Goal: Information Seeking & Learning: Learn about a topic

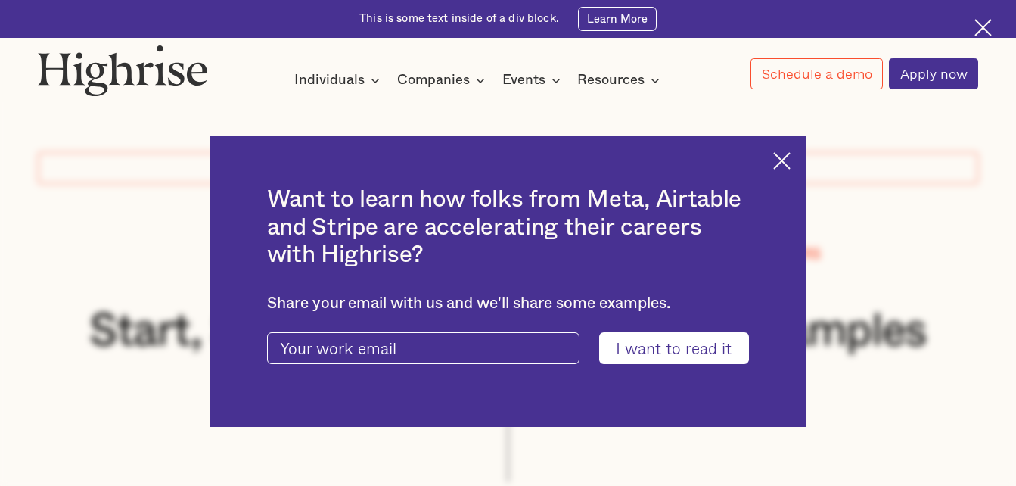
click at [788, 163] on img at bounding box center [781, 160] width 17 height 17
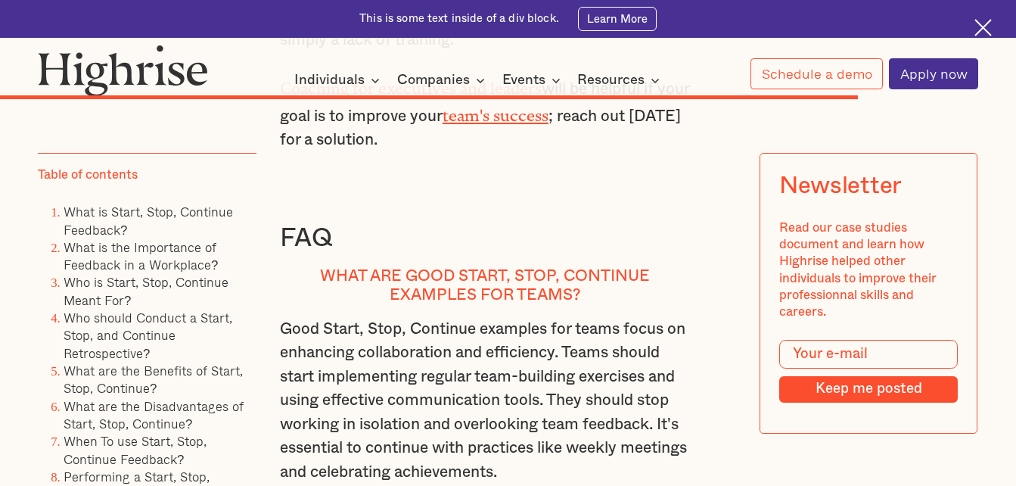
scroll to position [10894, 0]
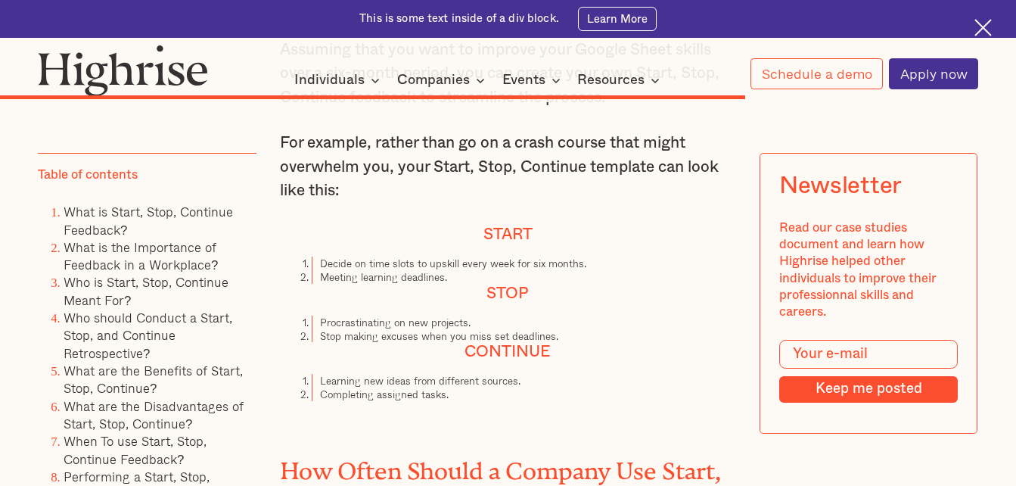
scroll to position [9456, 0]
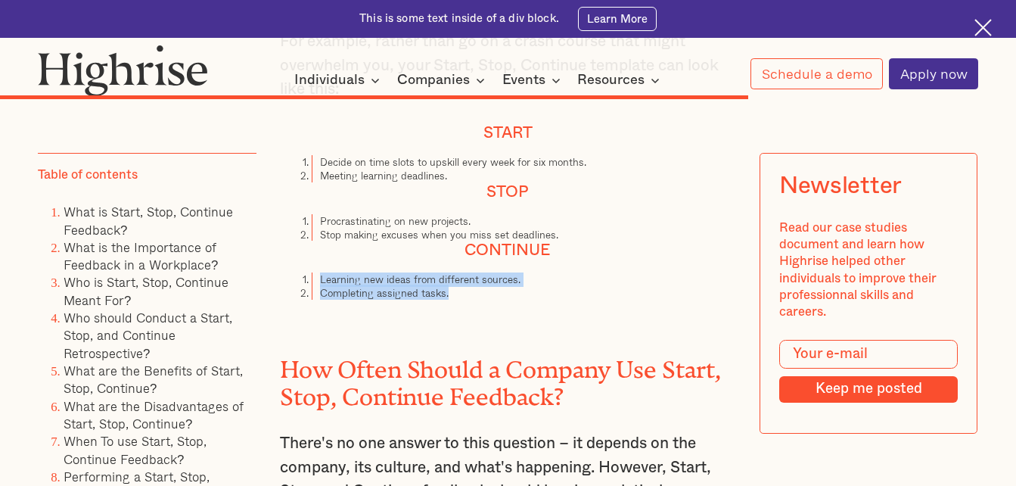
drag, startPoint x: 451, startPoint y: 373, endPoint x: 315, endPoint y: 361, distance: 136.0
click at [315, 300] on ol "Learning new ideas from different sources. Completing assigned tasks." at bounding box center [508, 285] width 456 height 27
copy ol "Learning new ideas from different sources. Completing assigned tasks."
